Goal: Book appointment/travel/reservation

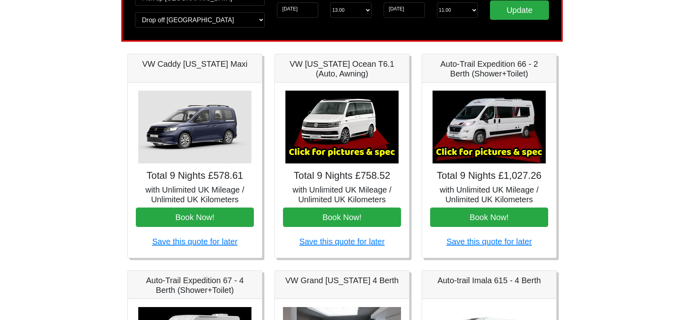
scroll to position [121, 0]
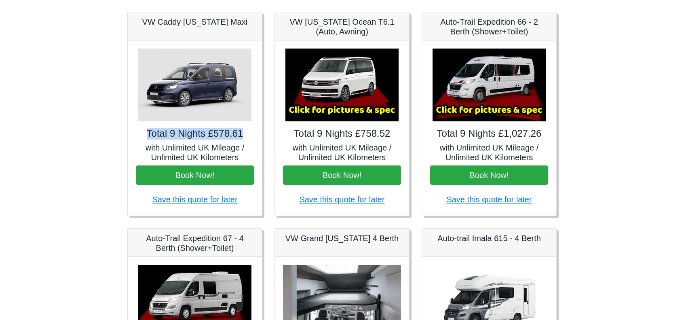
drag, startPoint x: 242, startPoint y: 135, endPoint x: 142, endPoint y: 135, distance: 99.8
click at [142, 135] on h4 "Total 9 Nights £578.61" at bounding box center [195, 134] width 118 height 12
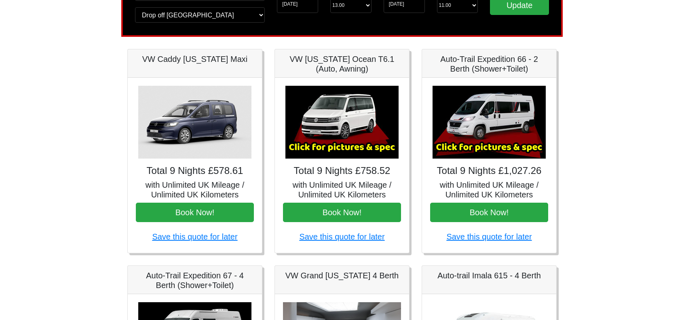
scroll to position [81, 0]
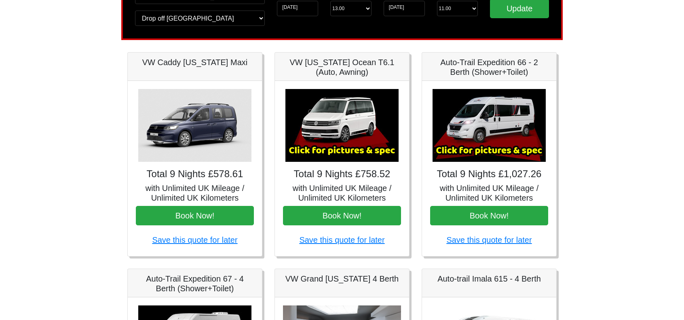
click at [210, 130] on img at bounding box center [194, 125] width 113 height 73
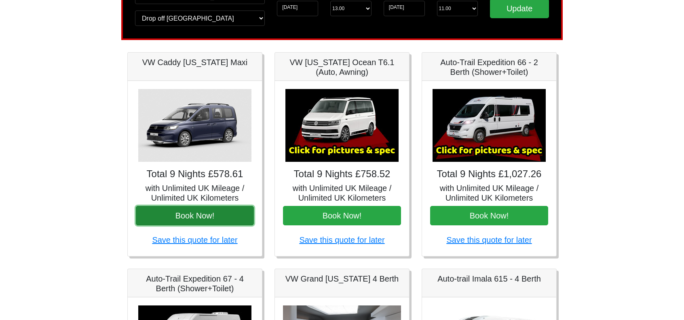
click at [210, 218] on button "Book Now!" at bounding box center [195, 215] width 118 height 19
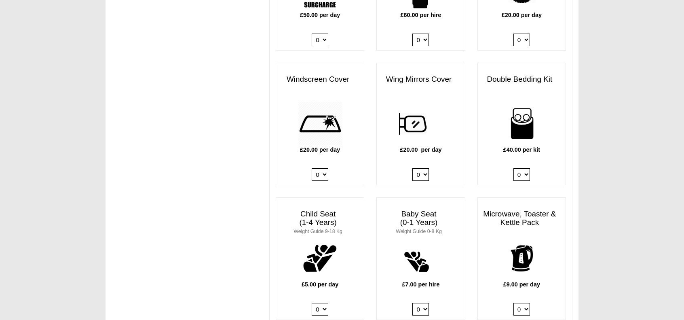
scroll to position [646, 0]
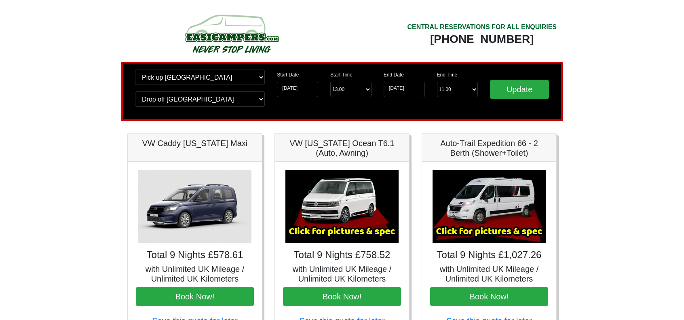
scroll to position [81, 0]
